Goal: Entertainment & Leisure: Consume media (video, audio)

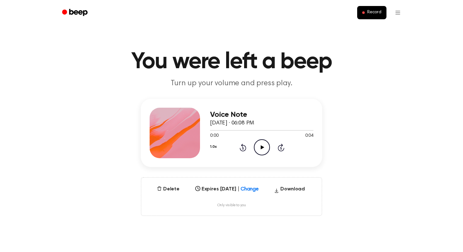
click at [258, 151] on icon "Play Audio" at bounding box center [262, 147] width 16 height 16
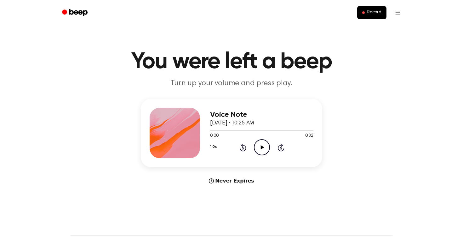
click at [258, 148] on icon "Play Audio" at bounding box center [262, 147] width 16 height 16
click at [260, 146] on icon "Pause Audio" at bounding box center [262, 147] width 16 height 16
click at [260, 146] on icon "Play Audio" at bounding box center [262, 147] width 16 height 16
click at [262, 148] on icon "Pause Audio" at bounding box center [262, 147] width 16 height 16
click at [263, 145] on icon "Play Audio" at bounding box center [262, 147] width 16 height 16
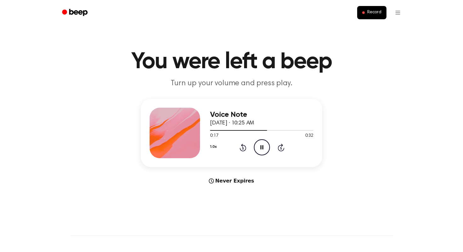
click at [261, 148] on icon at bounding box center [262, 147] width 3 height 4
click at [264, 149] on icon "Play Audio" at bounding box center [262, 147] width 16 height 16
click at [264, 149] on icon "Pause Audio" at bounding box center [262, 147] width 16 height 16
click at [257, 149] on icon "Play Audio" at bounding box center [262, 147] width 16 height 16
click at [260, 149] on icon "Pause Audio" at bounding box center [262, 147] width 16 height 16
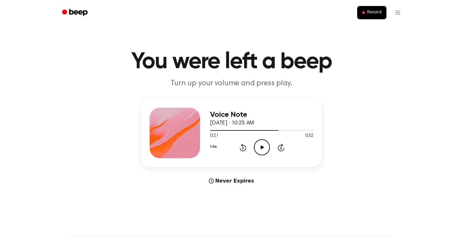
click at [265, 151] on icon "Play Audio" at bounding box center [262, 147] width 16 height 16
click at [264, 149] on icon "Pause Audio" at bounding box center [262, 147] width 16 height 16
click at [260, 147] on icon "Play Audio" at bounding box center [262, 147] width 16 height 16
click at [262, 147] on icon "Pause Audio" at bounding box center [262, 147] width 16 height 16
click at [262, 144] on icon "Play Audio" at bounding box center [262, 147] width 16 height 16
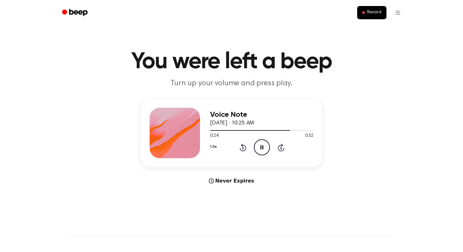
click at [262, 144] on icon "Pause Audio" at bounding box center [262, 147] width 16 height 16
click at [267, 150] on icon "Play Audio" at bounding box center [262, 147] width 16 height 16
click at [265, 149] on icon "Pause Audio" at bounding box center [262, 147] width 16 height 16
click at [290, 130] on div at bounding box center [261, 130] width 103 height 1
click at [283, 130] on div at bounding box center [261, 130] width 103 height 1
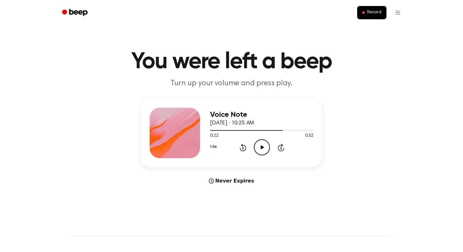
click at [267, 143] on icon "Play Audio" at bounding box center [262, 147] width 16 height 16
click at [262, 144] on icon "Pause Audio" at bounding box center [262, 147] width 16 height 16
click at [262, 144] on icon "Play Audio" at bounding box center [262, 147] width 16 height 16
click at [292, 130] on div at bounding box center [258, 130] width 97 height 1
click at [282, 128] on div at bounding box center [261, 129] width 103 height 5
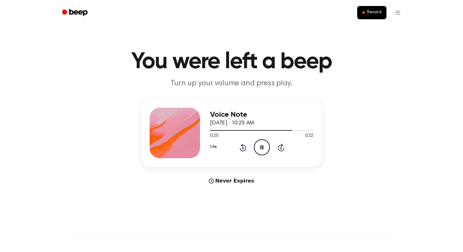
click at [264, 145] on icon "Pause Audio" at bounding box center [262, 147] width 16 height 16
click at [266, 146] on icon "Play Audio" at bounding box center [262, 147] width 16 height 16
click at [266, 147] on icon "Pause Audio" at bounding box center [262, 147] width 16 height 16
click at [280, 128] on div at bounding box center [261, 129] width 103 height 5
click at [265, 152] on icon "Play Audio" at bounding box center [262, 147] width 16 height 16
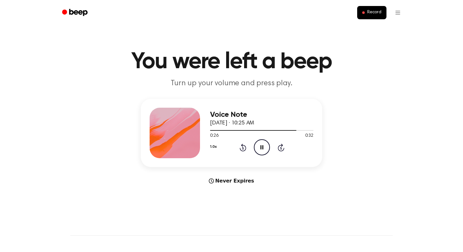
click at [263, 145] on icon at bounding box center [262, 147] width 3 height 4
click at [259, 153] on icon "Play Audio" at bounding box center [262, 147] width 16 height 16
click at [290, 130] on div at bounding box center [258, 130] width 97 height 1
